Goal: Task Accomplishment & Management: Manage account settings

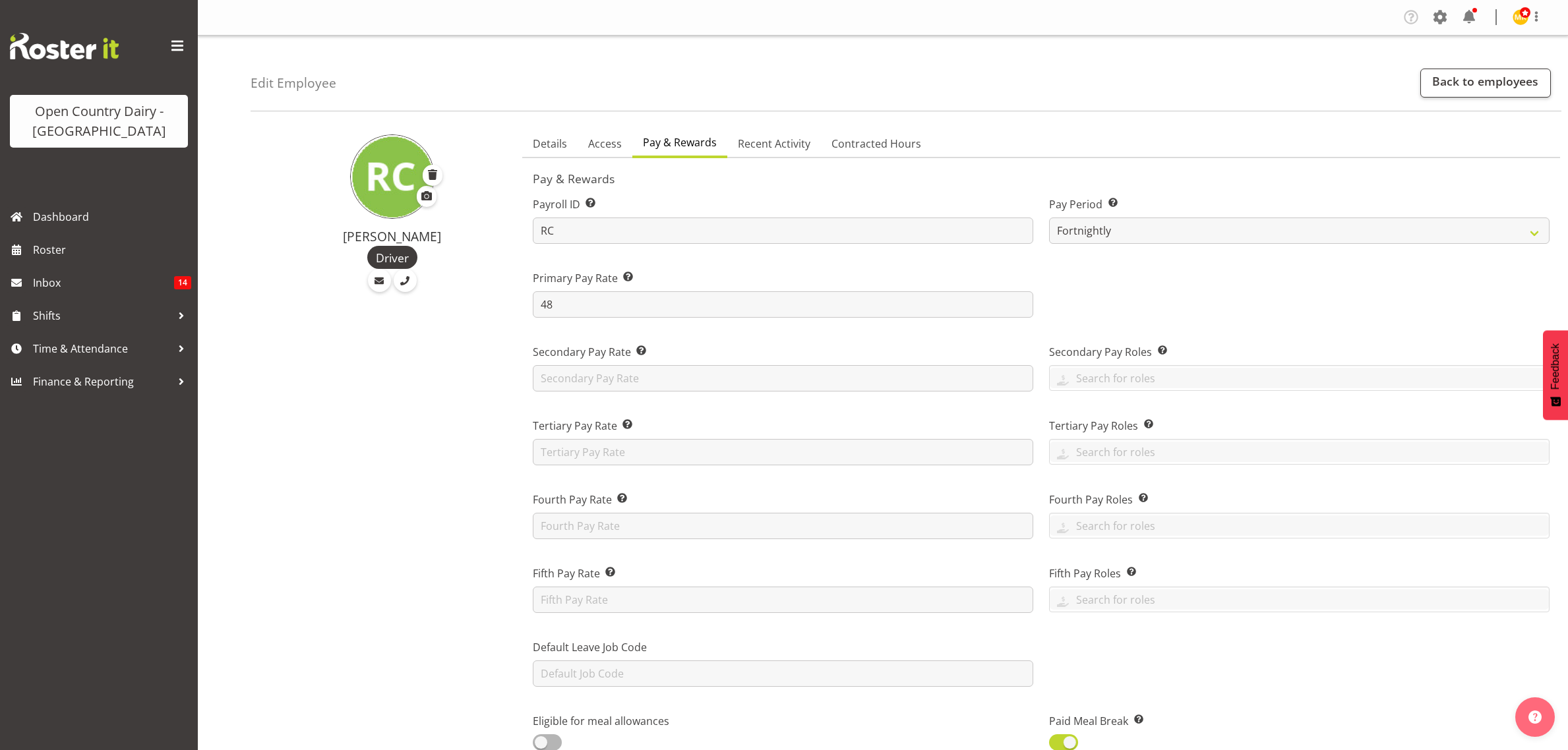
select select "manual"
select select "fixed"
select select "roster_fixed"
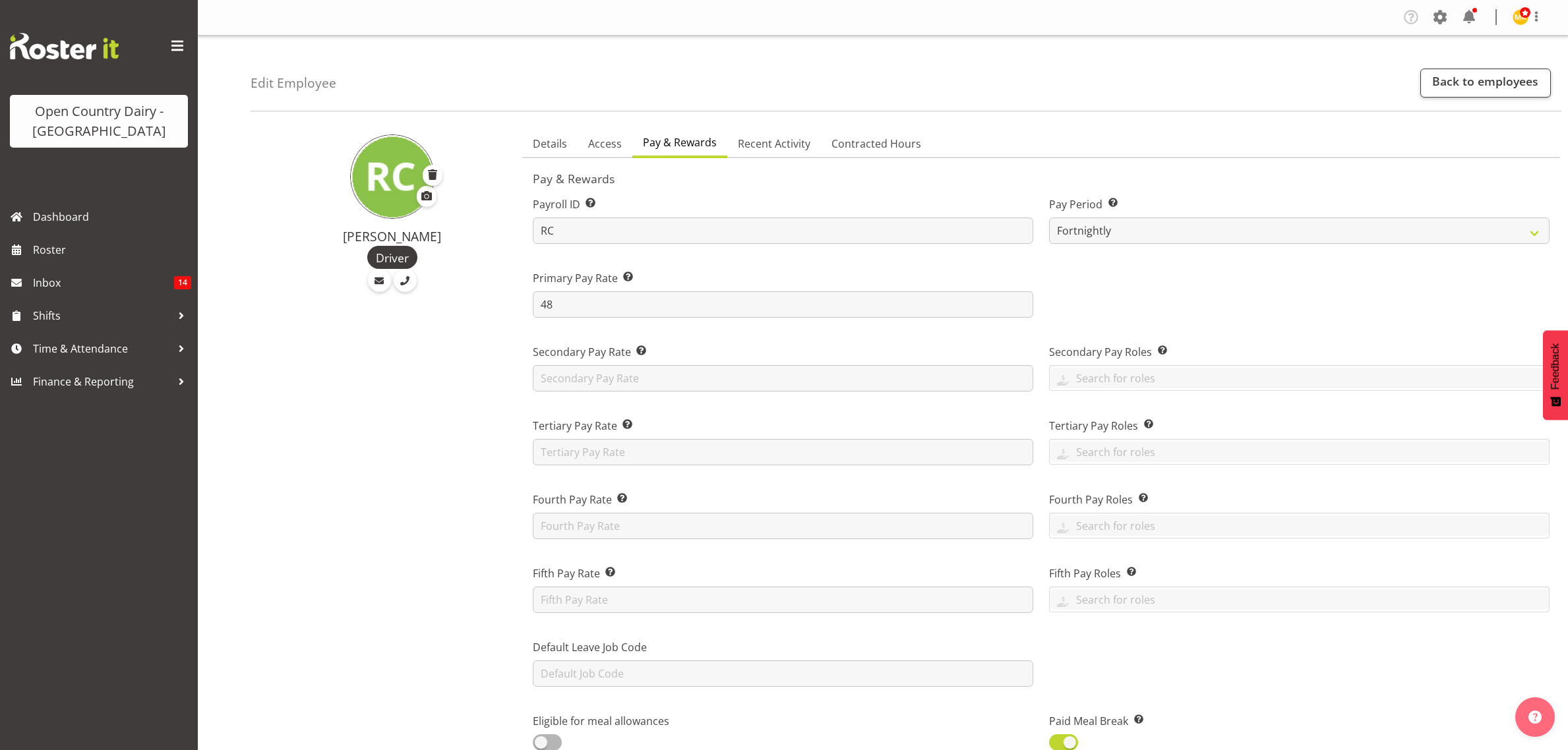
select select "day"
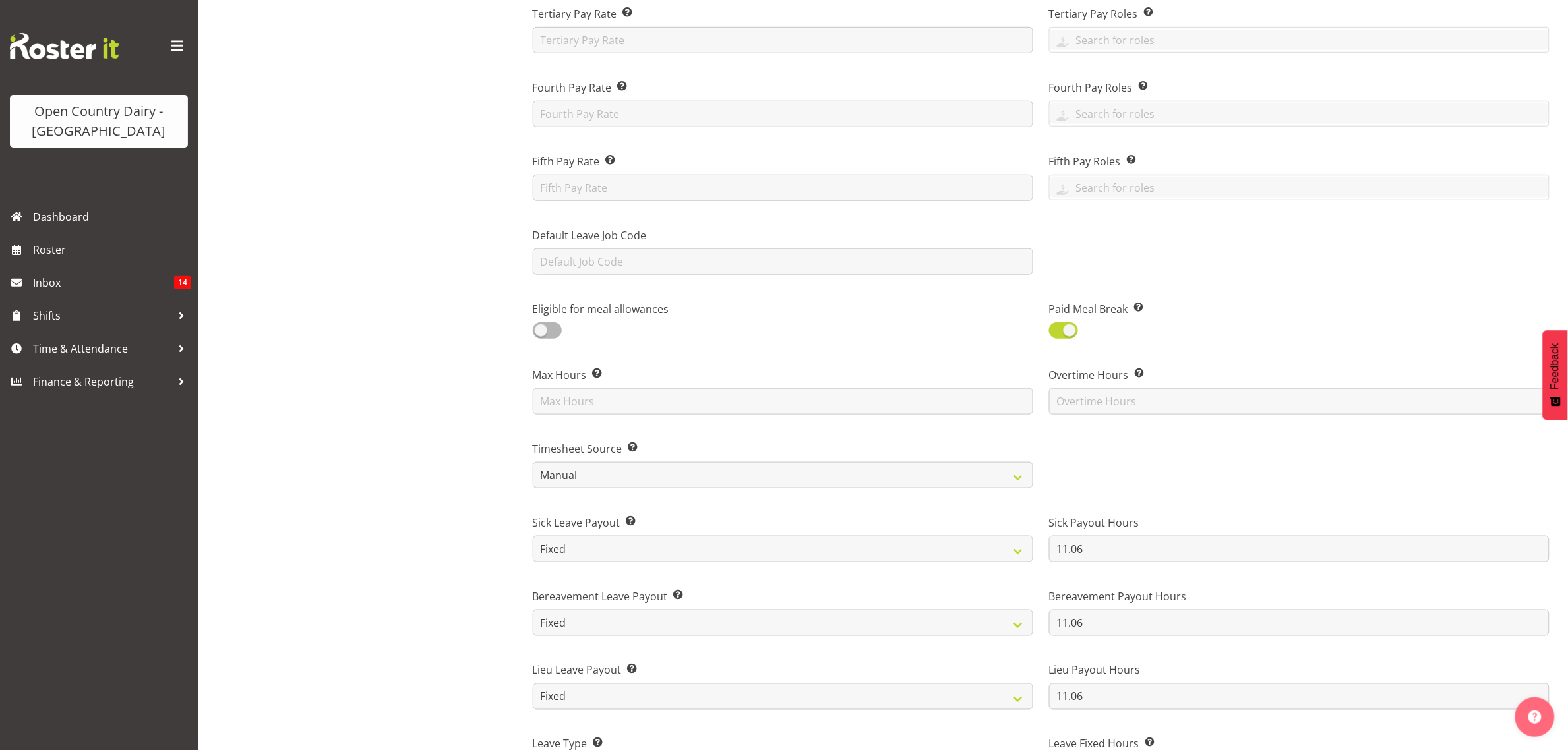
drag, startPoint x: 1268, startPoint y: 12, endPoint x: 1276, endPoint y: 3, distance: 12.0
click at [1276, 3] on div "Tertiary Pay Roles This is the role/s where the employee’s tertiary rate, appli…" at bounding box center [1299, 25] width 516 height 74
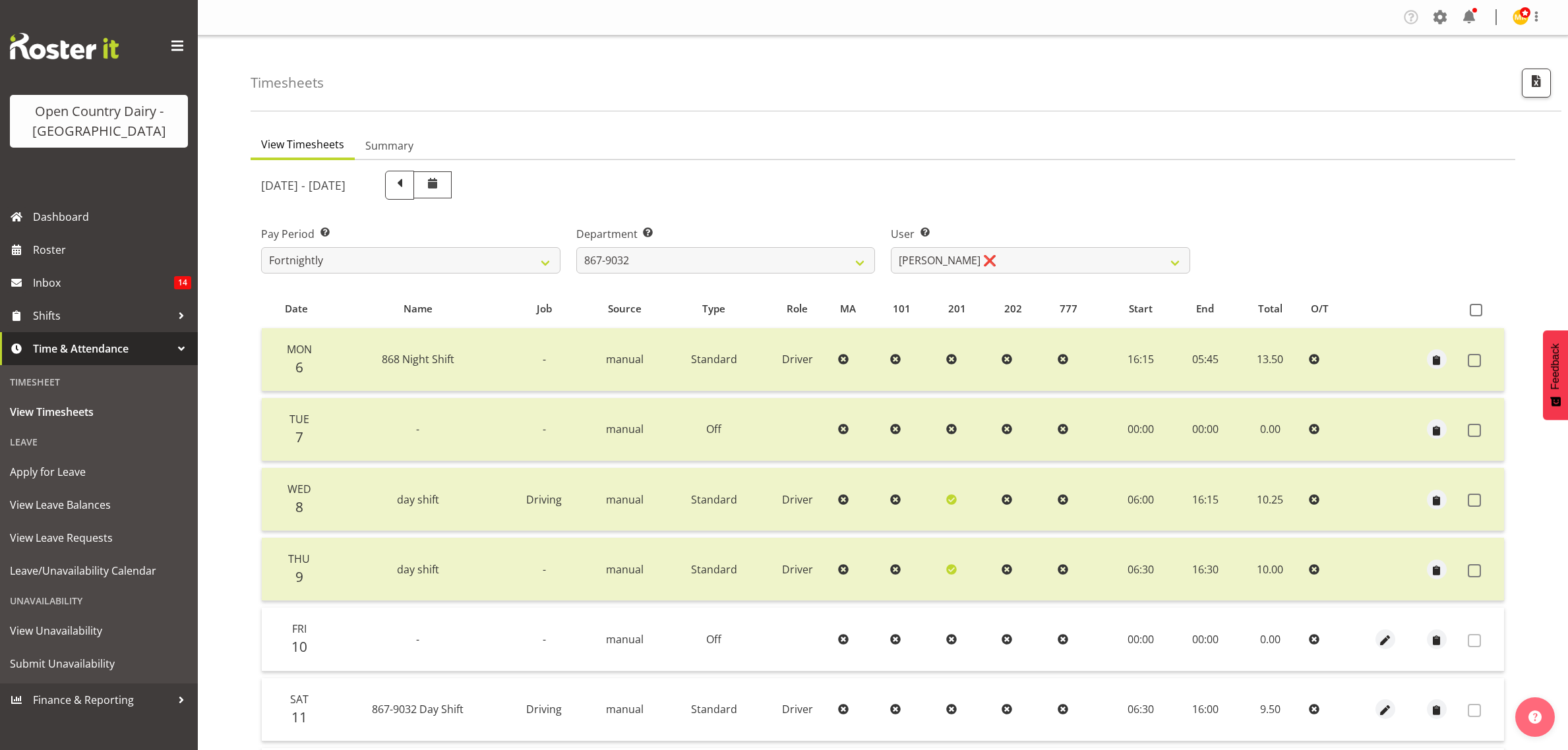
select select "927"
select select "11799"
